Goal: Task Accomplishment & Management: Use online tool/utility

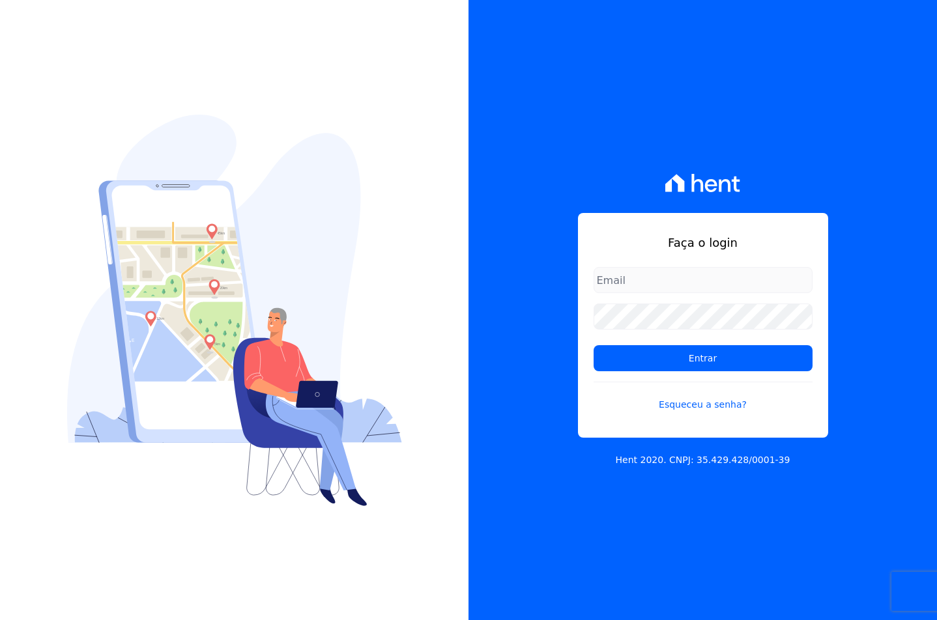
type input "[EMAIL_ADDRESS][DOMAIN_NAME]"
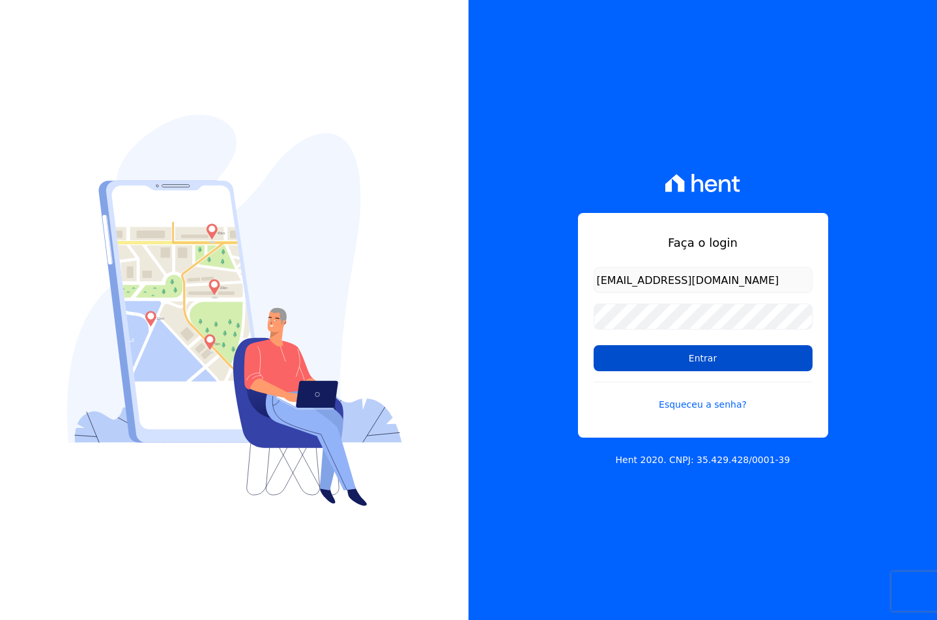
click at [622, 361] on input "Entrar" at bounding box center [703, 358] width 219 height 26
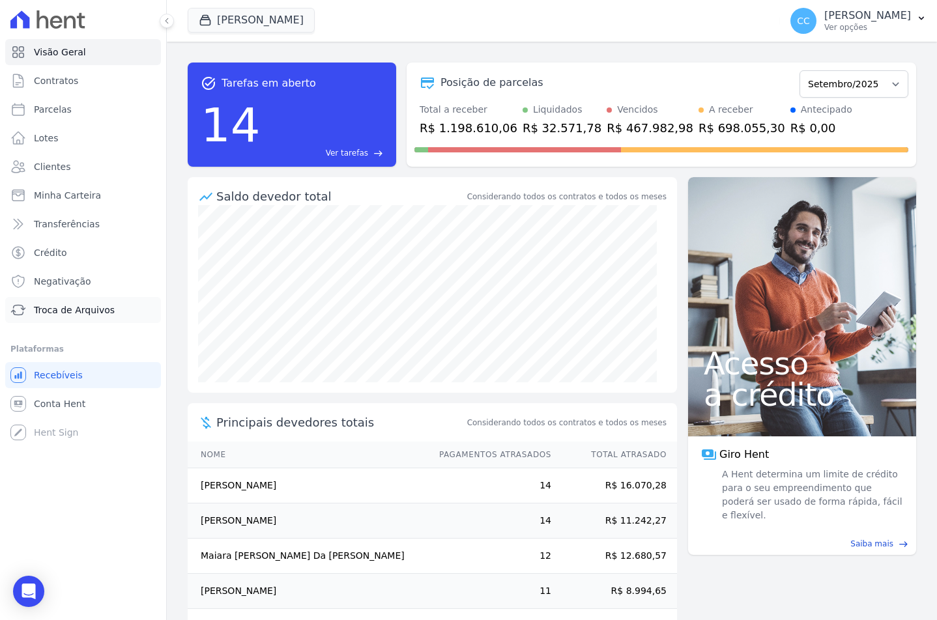
click at [56, 304] on span "Troca de Arquivos" at bounding box center [74, 310] width 81 height 13
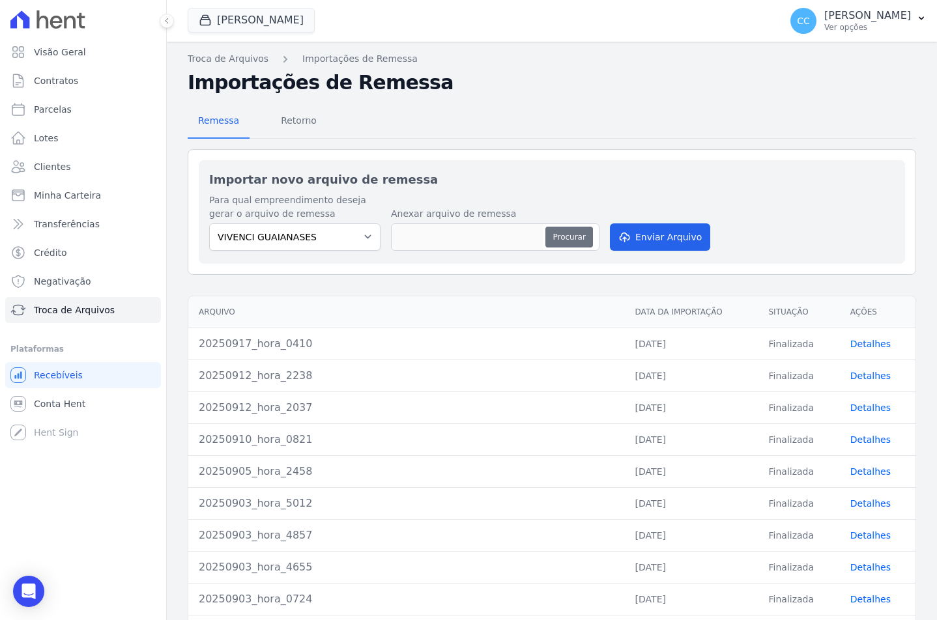
click at [566, 240] on button "Procurar" at bounding box center [568, 237] width 47 height 21
type input "20250923_hora_5055"
click at [641, 233] on button "Enviar Arquivo" at bounding box center [660, 237] width 100 height 27
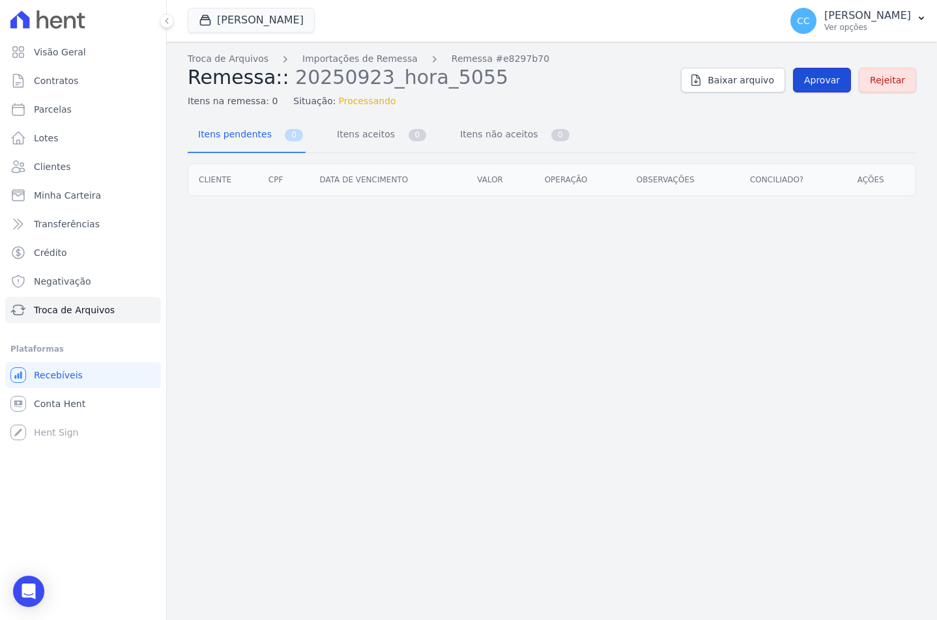
click at [821, 87] on link "Aprovar" at bounding box center [822, 80] width 58 height 25
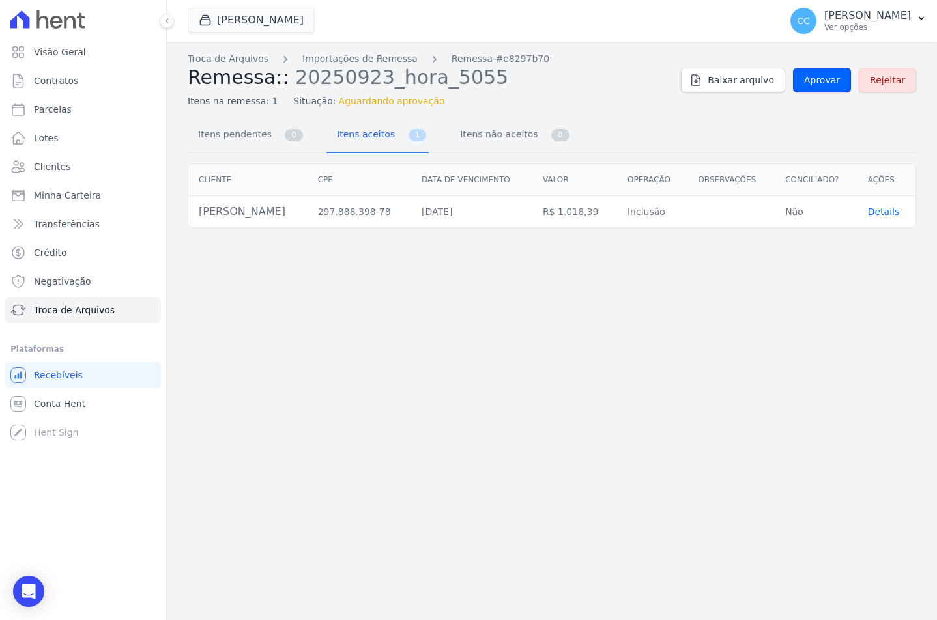
click at [821, 87] on link "Aprovar" at bounding box center [822, 80] width 58 height 25
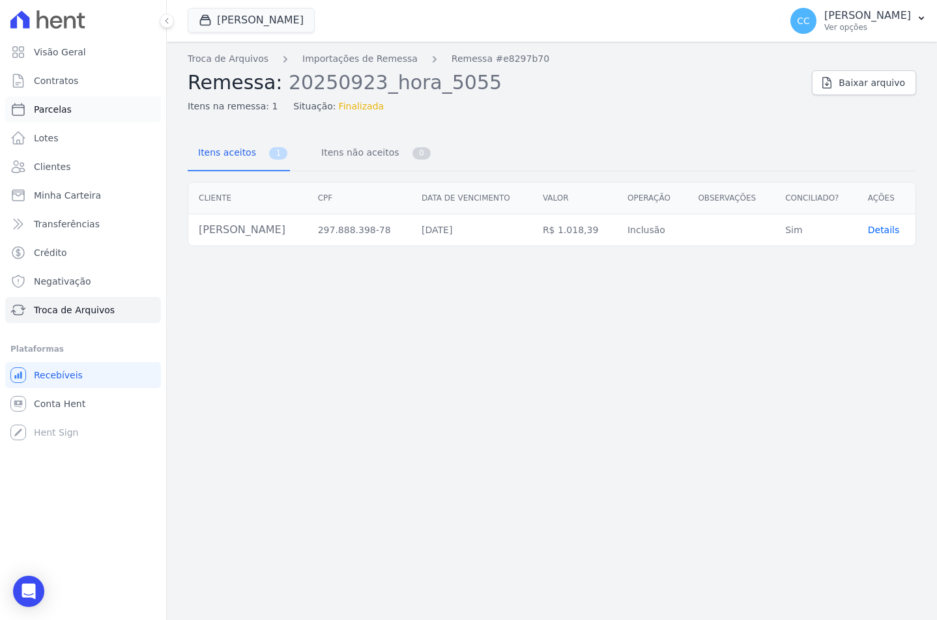
click at [44, 111] on span "Parcelas" at bounding box center [53, 109] width 38 height 13
select select
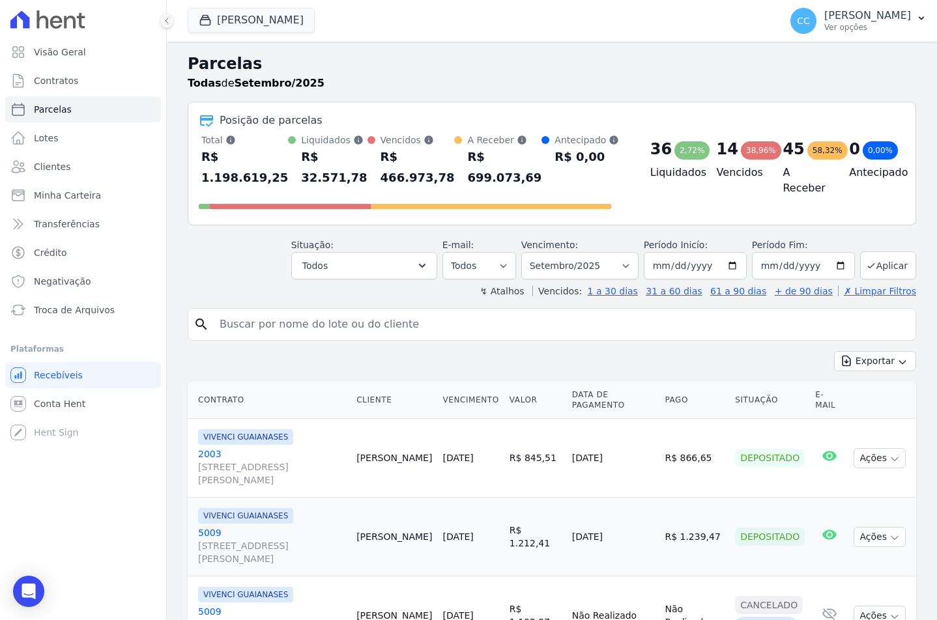
click at [325, 327] on input "search" at bounding box center [561, 325] width 699 height 26
type input "ednei"
select select
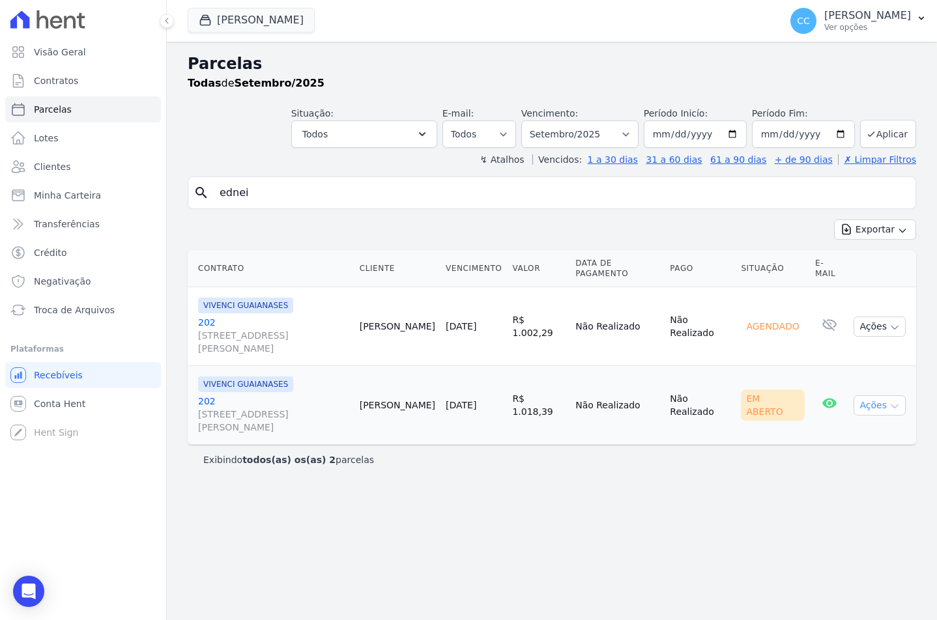
click at [890, 404] on icon "button" at bounding box center [895, 406] width 10 height 10
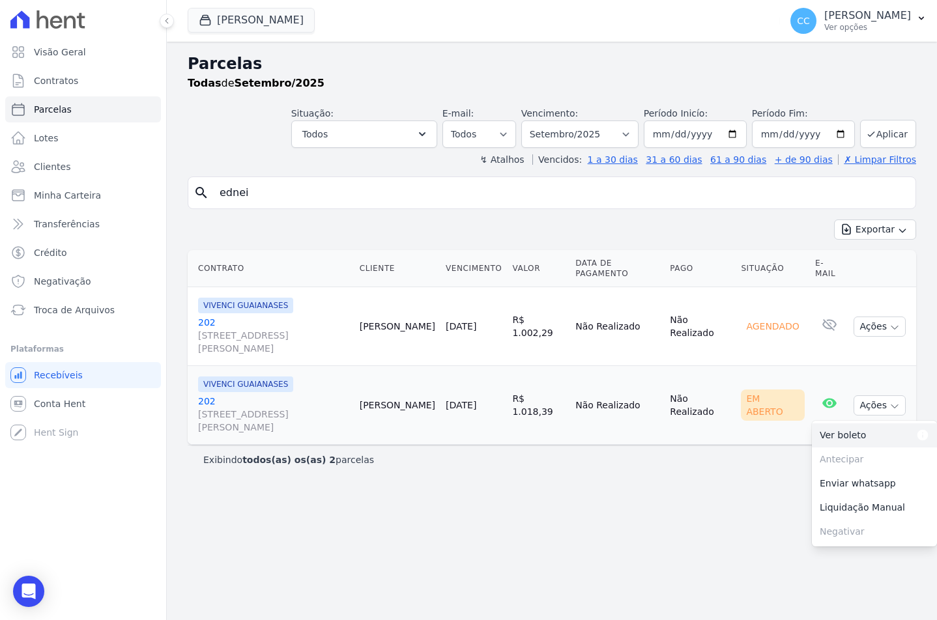
click at [847, 435] on link "Ver boleto Para visualizar o boleto digite os 5 primeiros dígitos do seu CPF" at bounding box center [874, 436] width 125 height 24
click at [203, 405] on link "[GEOGRAPHIC_DATA][STREET_ADDRESS][PERSON_NAME][GEOGRAPHIC_DATA]" at bounding box center [273, 414] width 151 height 39
